Goal: Task Accomplishment & Management: Complete application form

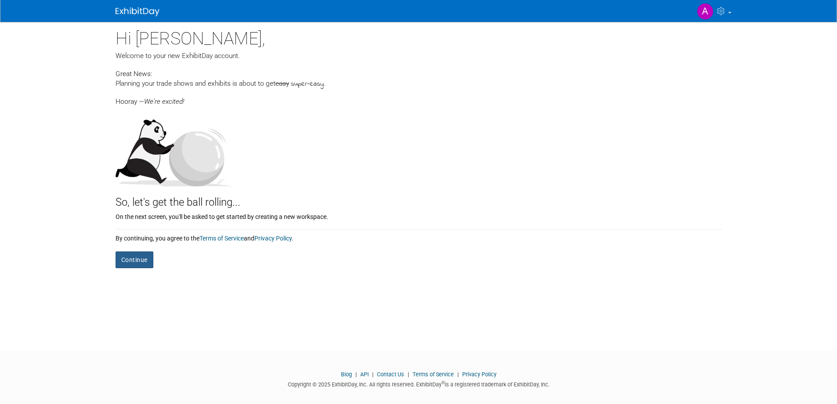
click at [123, 255] on button "Continue" at bounding box center [135, 259] width 38 height 17
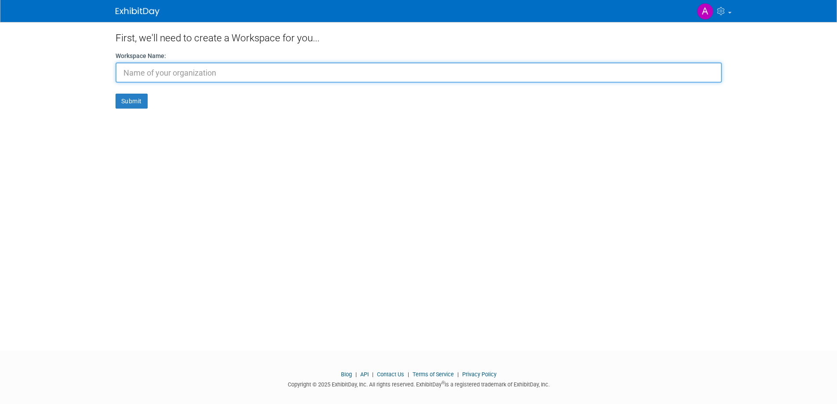
click at [272, 73] on input "text" at bounding box center [419, 72] width 606 height 20
type input "The Living Desert"
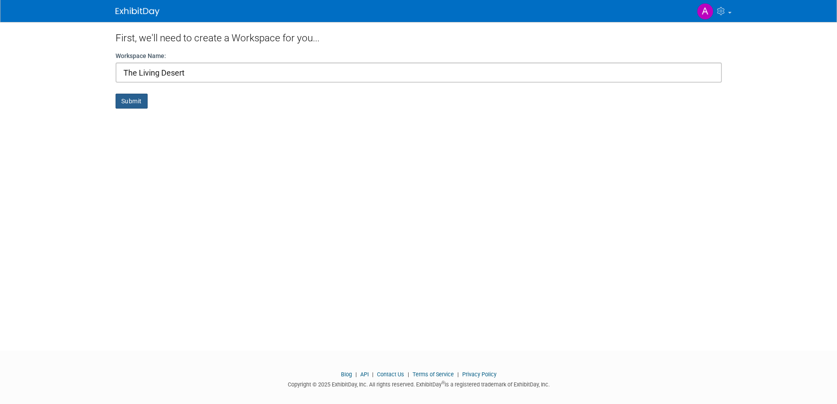
click at [129, 103] on button "Submit" at bounding box center [132, 101] width 32 height 15
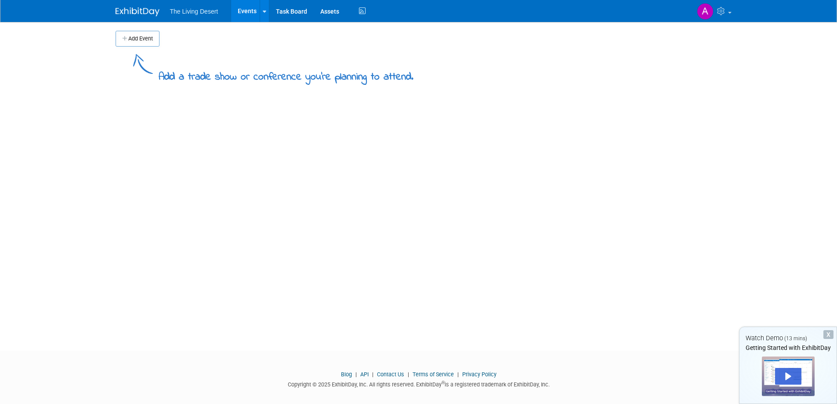
click at [526, 224] on div "Add Event Add a trade show or conference you're planning to attend. New Event D…" at bounding box center [418, 178] width 619 height 313
click at [834, 333] on div "X Watch Demo (13 mins) Getting Started with ExhibitDay" at bounding box center [788, 364] width 98 height 77
click at [155, 39] on button "Add Event" at bounding box center [138, 39] width 44 height 16
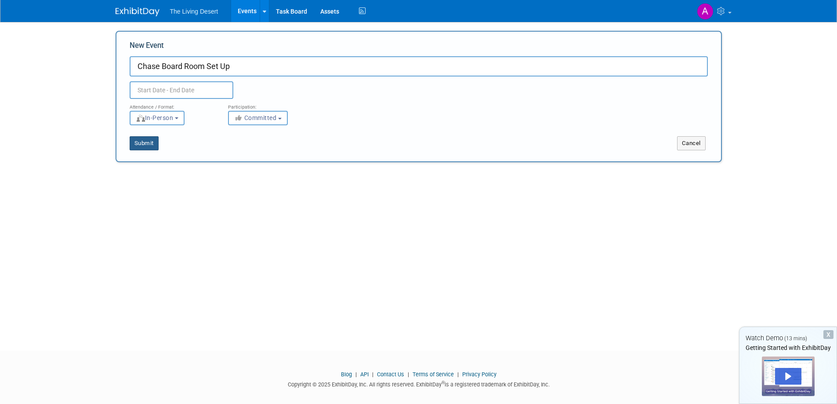
type input "Chase Board Room Set Up"
click at [138, 145] on button "Submit" at bounding box center [144, 143] width 29 height 14
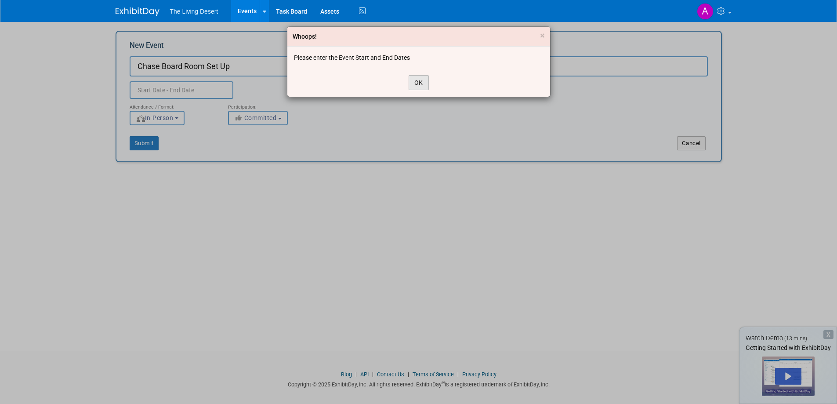
click at [413, 76] on button "OK" at bounding box center [418, 82] width 20 height 15
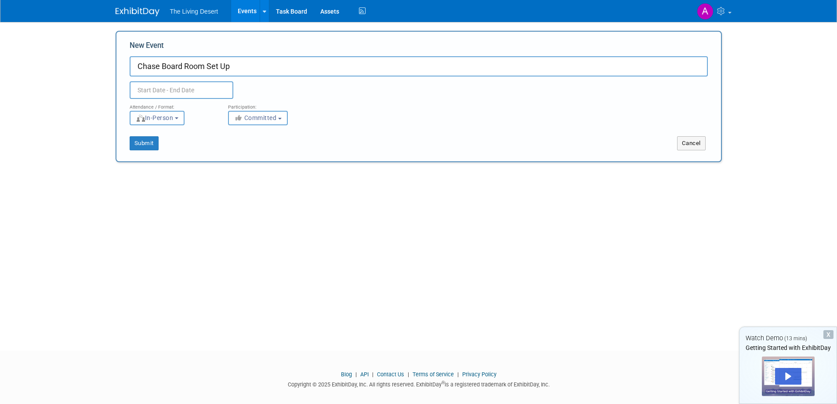
click at [180, 121] on button "In-Person" at bounding box center [157, 118] width 55 height 14
click at [266, 161] on div "New Event Chase Board Room Set Up Duplicate Event Warning Attendance / Format: …" at bounding box center [419, 96] width 606 height 131
click at [184, 124] on button "In-Person" at bounding box center [157, 118] width 55 height 14
click at [163, 137] on label "In-Person" at bounding box center [159, 136] width 51 height 12
click at [138, 137] on input "In-Person" at bounding box center [135, 137] width 6 height 6
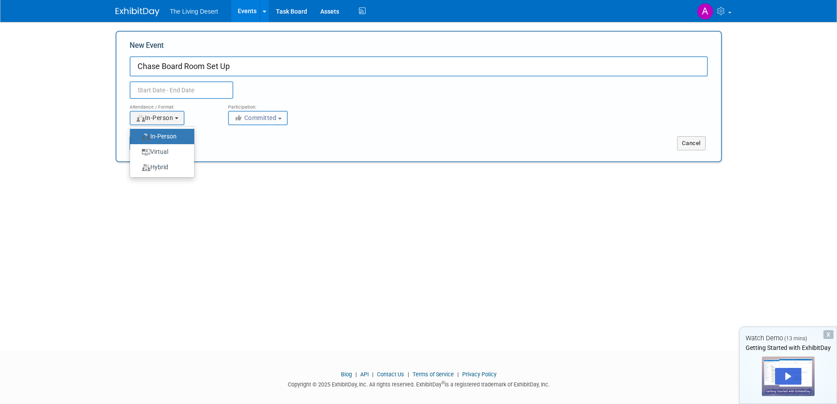
click at [260, 115] on span "Committed" at bounding box center [255, 117] width 43 height 7
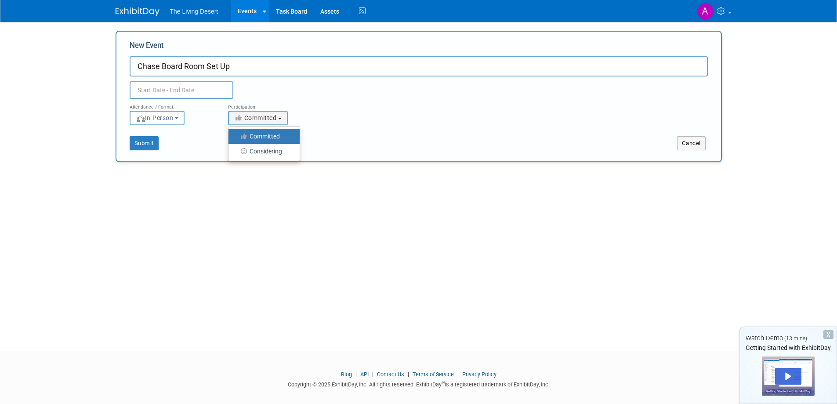
click at [348, 113] on div "Attendance / Format: <img src="https://www.exhibitday.com/Images/Format-InPerso…" at bounding box center [418, 112] width 591 height 26
click at [184, 90] on input "text" at bounding box center [182, 90] width 104 height 18
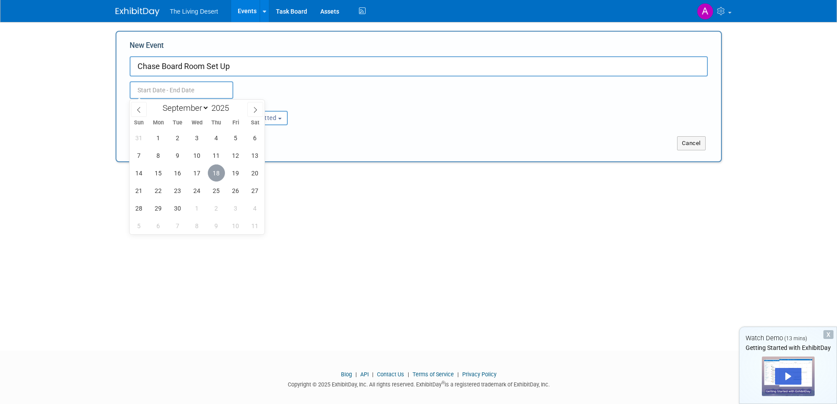
click at [217, 171] on span "18" at bounding box center [216, 172] width 17 height 17
type input "Sep 18, 2025 to Sep 18, 2025"
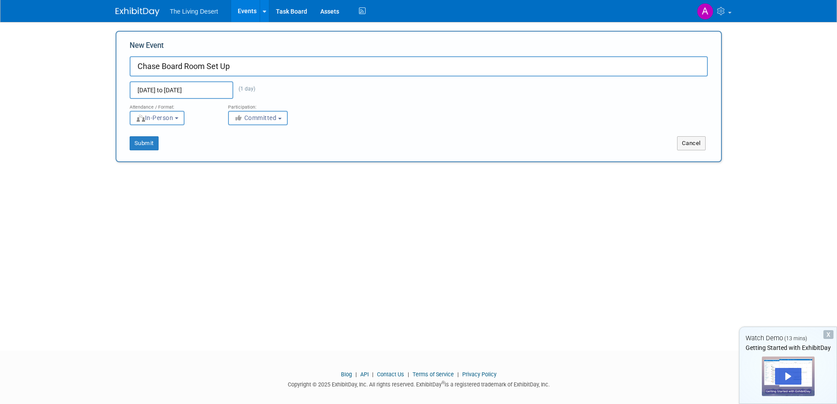
click at [458, 131] on div "Submit Cancel" at bounding box center [418, 137] width 591 height 25
click at [182, 10] on span "The Living Desert" at bounding box center [194, 11] width 48 height 7
click at [291, 12] on link "Task Board" at bounding box center [291, 11] width 44 height 22
